Goal: Task Accomplishment & Management: Complete application form

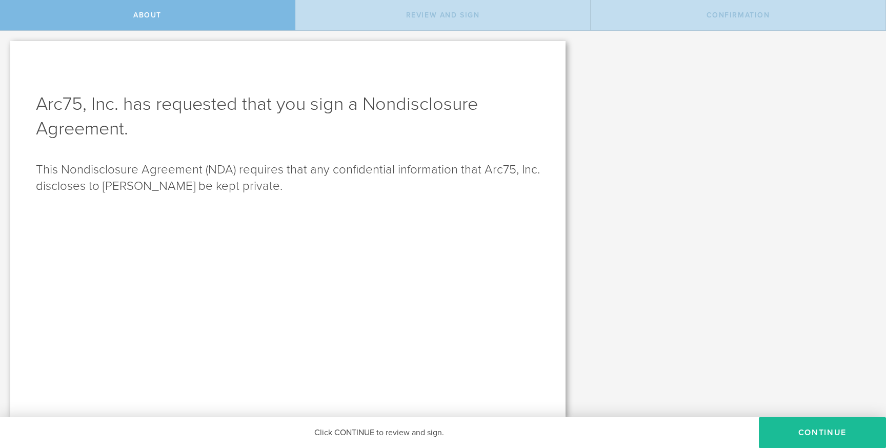
click at [789, 412] on div "Arc75, Inc. has requested that you sign a Nondisclosure Agreement . This Nondis…" at bounding box center [443, 224] width 886 height 386
click at [808, 425] on button "Continue" at bounding box center [822, 432] width 127 height 31
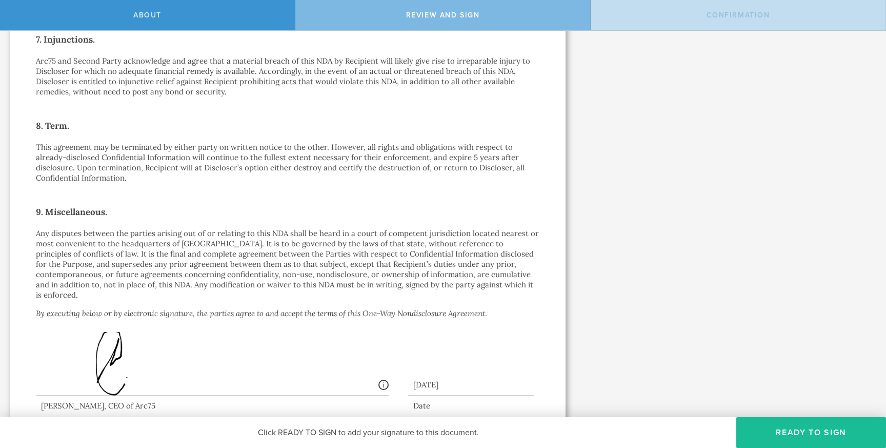
scroll to position [733, 0]
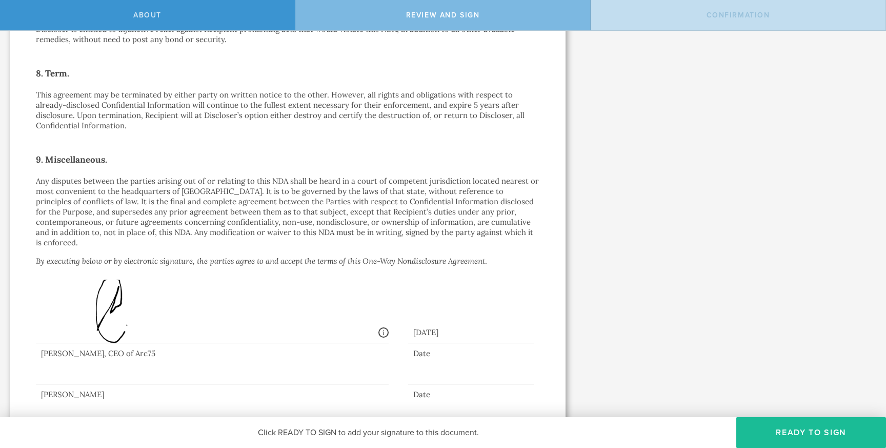
drag, startPoint x: 93, startPoint y: 352, endPoint x: 110, endPoint y: 358, distance: 18.2
click at [110, 358] on div at bounding box center [212, 363] width 353 height 41
click at [350, 435] on div "Click READY TO SIGN to add your signature to this document." at bounding box center [368, 432] width 737 height 31
click at [769, 427] on button "Ready to Sign" at bounding box center [812, 432] width 150 height 31
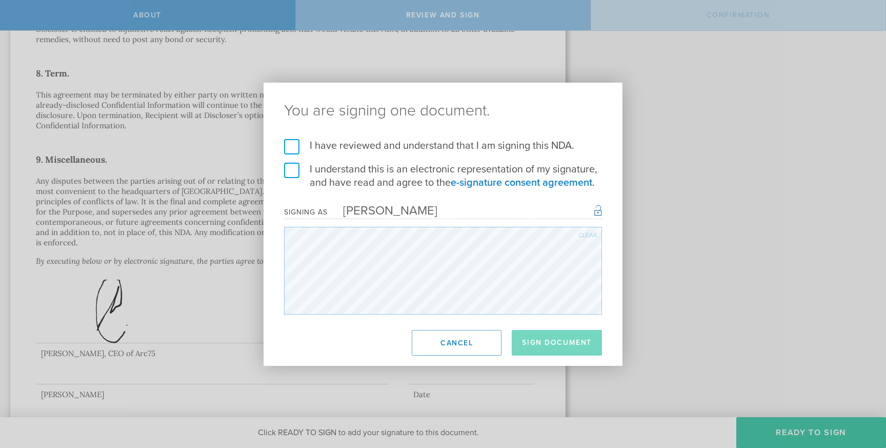
click at [294, 147] on label "I have reviewed and understand that I am signing this NDA." at bounding box center [443, 145] width 318 height 13
click at [0, 0] on input "I have reviewed and understand that I am signing this NDA." at bounding box center [0, 0] width 0 height 0
click at [291, 172] on label "I understand this is an electronic representation of my signature, and have rea…" at bounding box center [443, 176] width 318 height 27
click at [0, 0] on input "I understand this is an electronic representation of my signature, and have rea…" at bounding box center [0, 0] width 0 height 0
click at [562, 343] on button "Sign Document" at bounding box center [557, 343] width 90 height 26
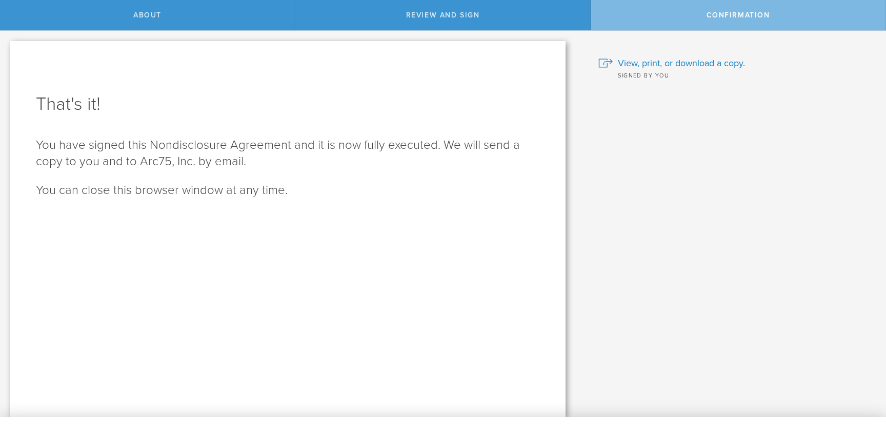
scroll to position [0, 0]
click at [529, 21] on div "Review and sign" at bounding box center [442, 15] width 295 height 30
